Goal: Task Accomplishment & Management: Manage account settings

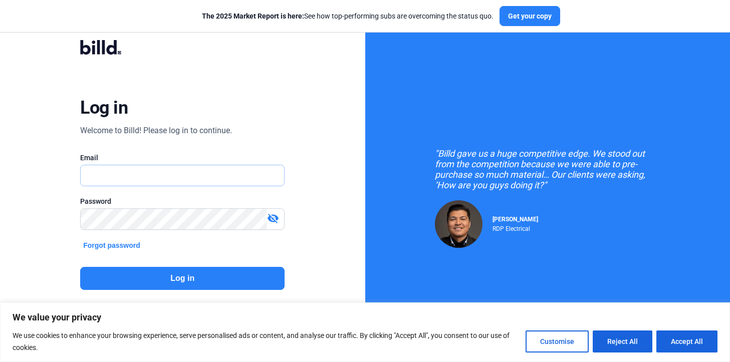
type input "[PERSON_NAME][EMAIL_ADDRESS][PERSON_NAME][DOMAIN_NAME]"
click at [138, 280] on button "Log in" at bounding box center [182, 278] width 205 height 23
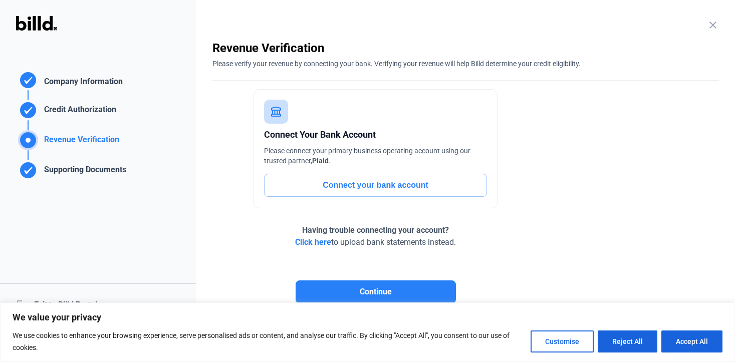
click at [707, 22] on mat-icon "close" at bounding box center [713, 25] width 12 height 12
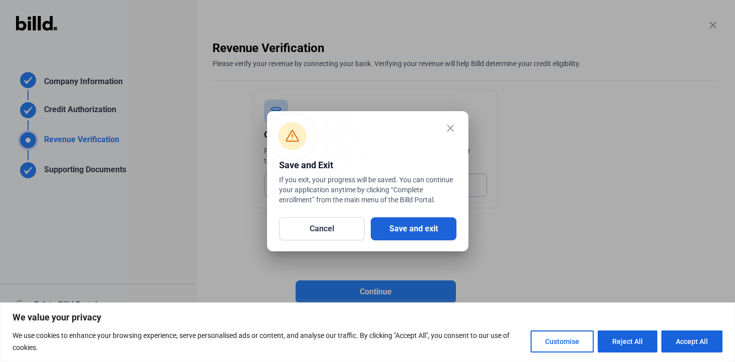
click at [421, 227] on button "Save and exit" at bounding box center [414, 229] width 86 height 23
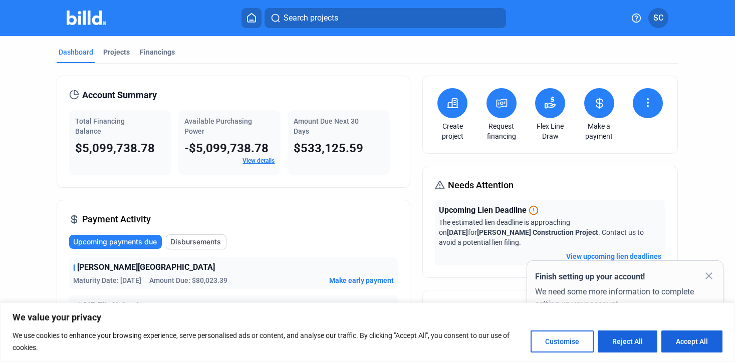
click at [497, 104] on icon at bounding box center [502, 103] width 10 height 8
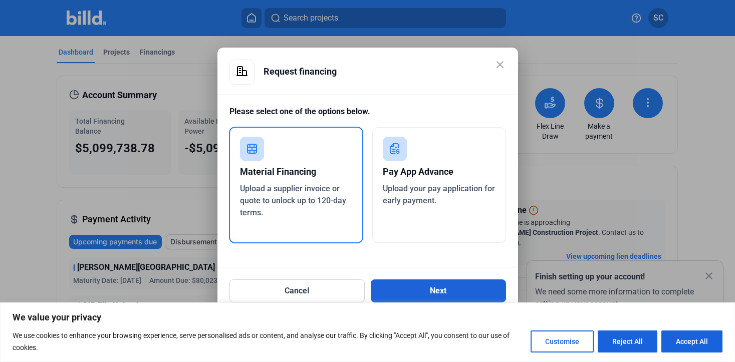
click at [422, 295] on button "Next" at bounding box center [438, 291] width 135 height 23
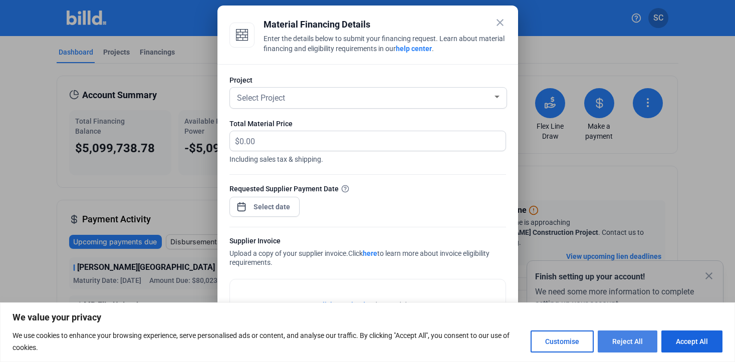
click at [637, 342] on button "Reject All" at bounding box center [628, 342] width 60 height 22
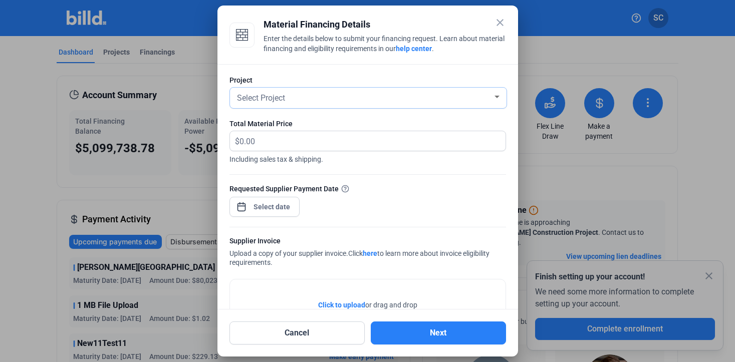
click at [289, 97] on div "Select Project" at bounding box center [364, 97] width 258 height 14
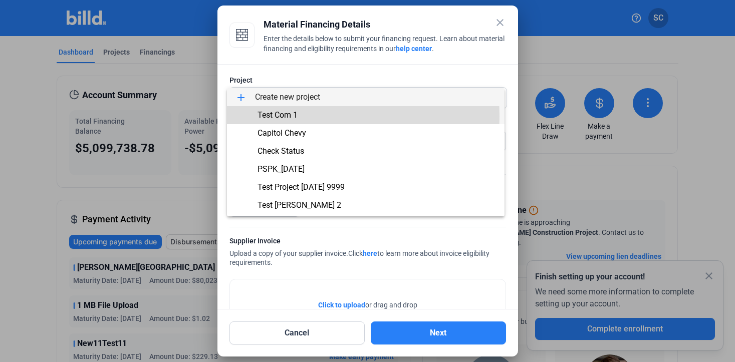
click at [295, 116] on span "Test Com 1" at bounding box center [278, 115] width 40 height 10
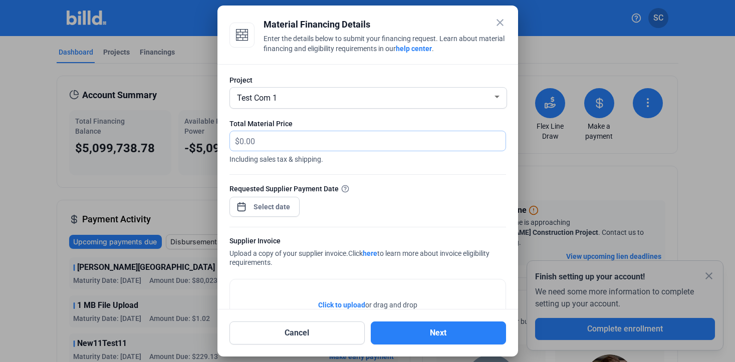
click at [304, 138] on input "text" at bounding box center [367, 141] width 255 height 20
click at [280, 208] on div "close Material Financing Details Enter the details below to submit your financi…" at bounding box center [367, 181] width 735 height 362
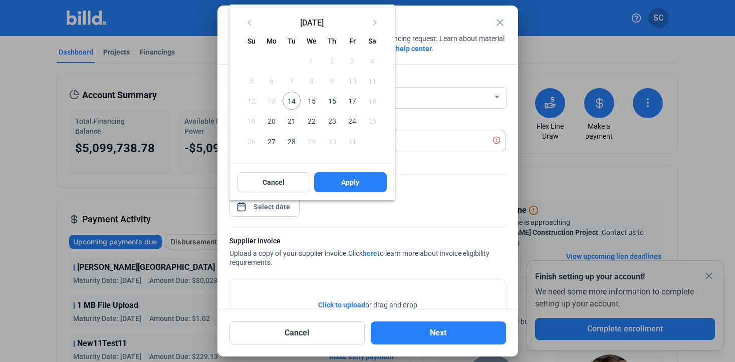
click at [424, 200] on div at bounding box center [367, 181] width 735 height 362
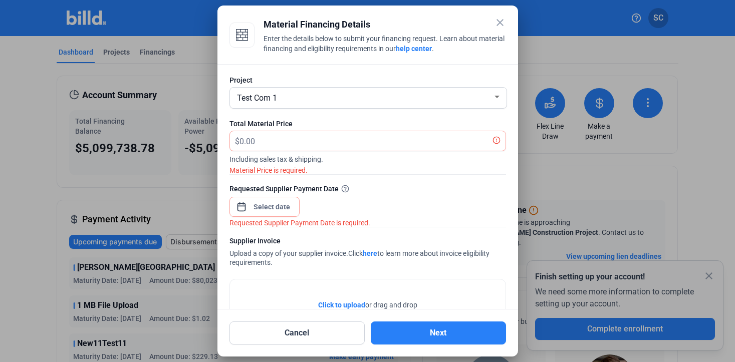
click at [377, 254] on link "here" at bounding box center [370, 254] width 15 height 8
click at [339, 307] on span "Click to upload" at bounding box center [341, 305] width 47 height 8
click at [343, 333] on button "Cancel" at bounding box center [297, 333] width 135 height 23
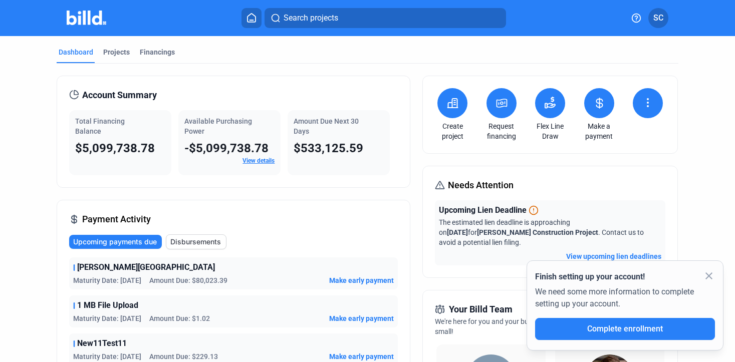
click at [659, 18] on span "SC" at bounding box center [659, 18] width 10 height 12
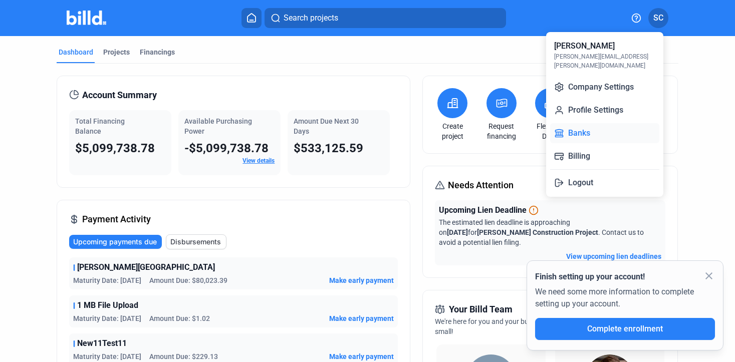
click at [587, 127] on button "Banks" at bounding box center [604, 133] width 109 height 20
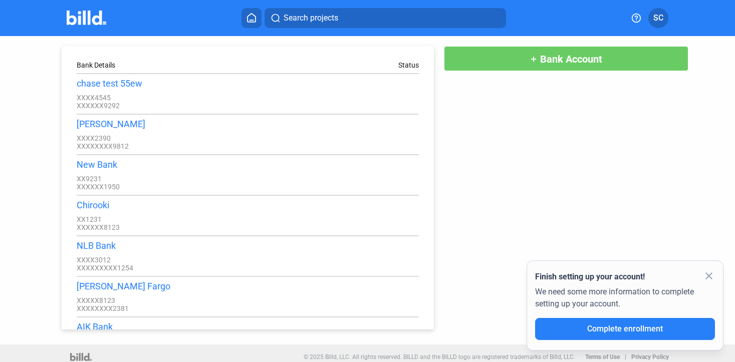
click at [530, 60] on mat-icon "add" at bounding box center [534, 59] width 8 height 8
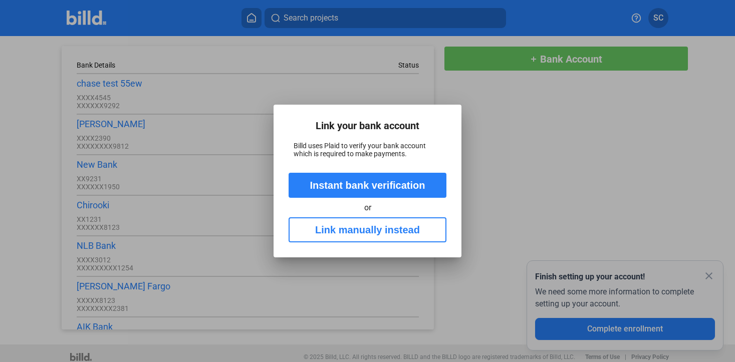
click at [365, 187] on button "Instant bank verification" at bounding box center [368, 185] width 158 height 25
